Goal: Task Accomplishment & Management: Use online tool/utility

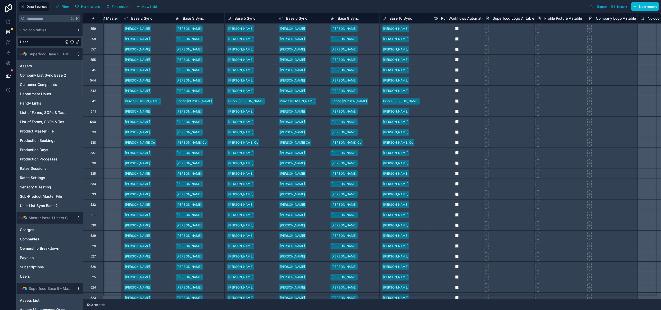
scroll to position [0, 1048]
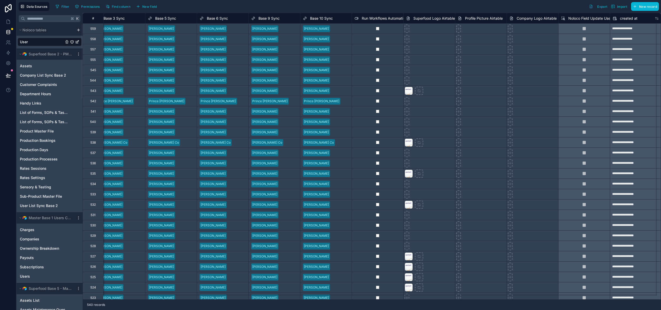
scroll to position [0, 963]
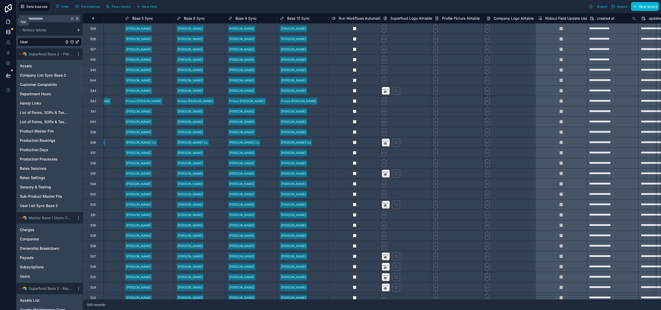
click at [7, 21] on icon at bounding box center [8, 21] width 5 height 5
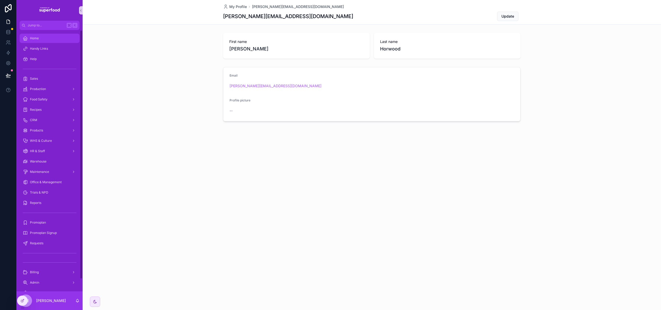
click at [42, 36] on div "Home" at bounding box center [50, 38] width 54 height 8
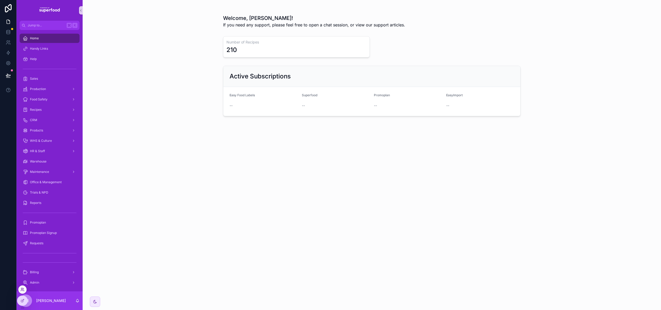
click at [20, 288] on icon at bounding box center [22, 289] width 4 height 4
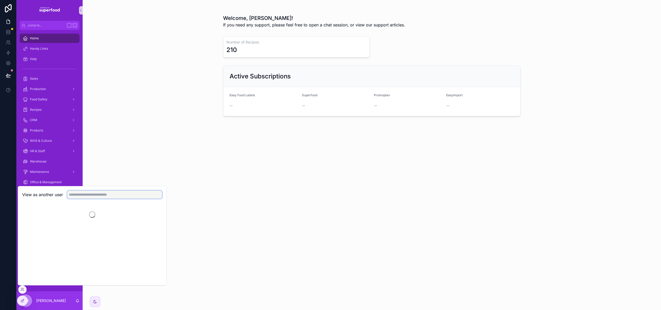
click at [88, 195] on input "text" at bounding box center [114, 194] width 95 height 8
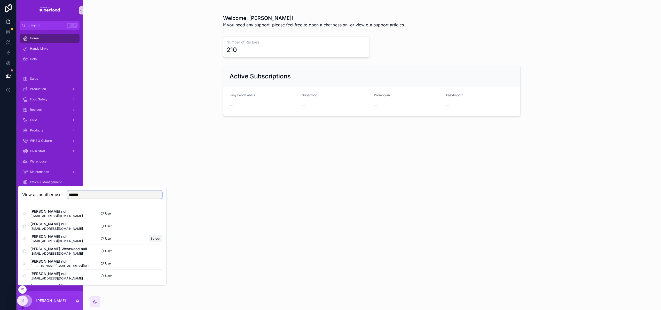
type input "*******"
click at [150, 237] on button "Select" at bounding box center [155, 237] width 13 height 7
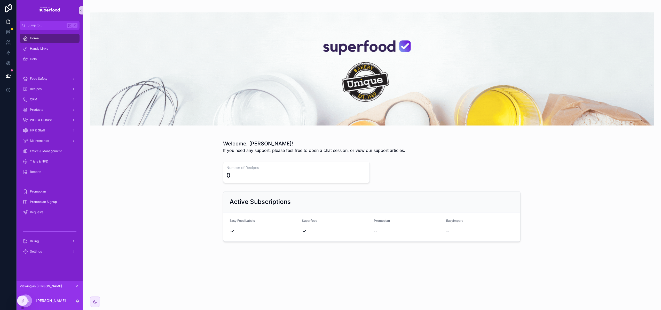
click at [77, 285] on icon "scrollable content" at bounding box center [77, 286] width 4 height 4
